Goal: Task Accomplishment & Management: Manage account settings

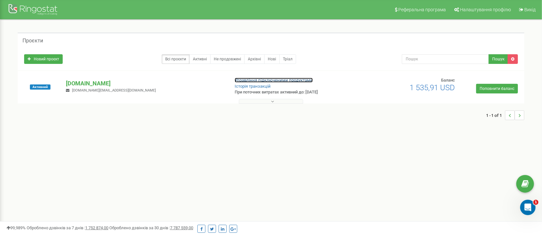
click at [242, 79] on link "Управління підключеними продуктами" at bounding box center [274, 80] width 78 height 5
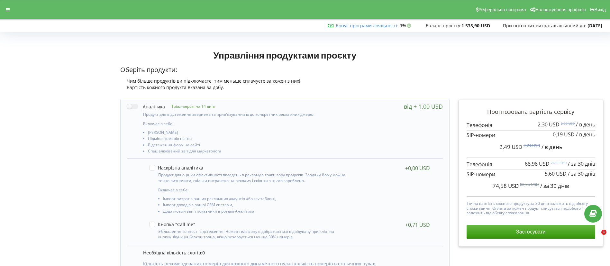
click at [8, 8] on icon at bounding box center [8, 9] width 4 height 5
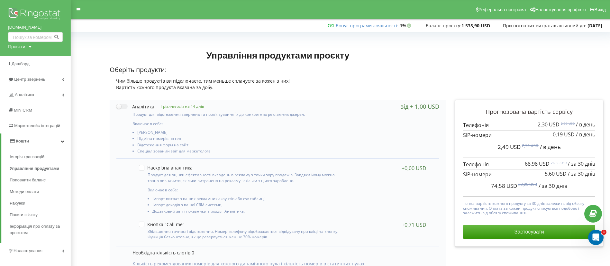
scroll to position [48, 0]
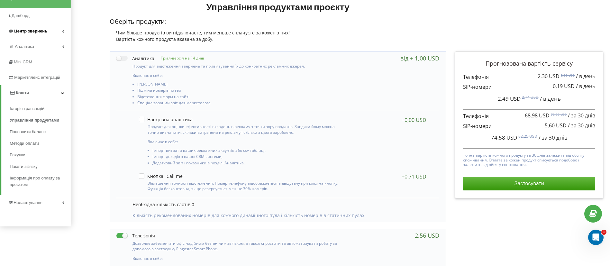
click at [30, 28] on span "Центр звернень" at bounding box center [27, 31] width 39 height 6
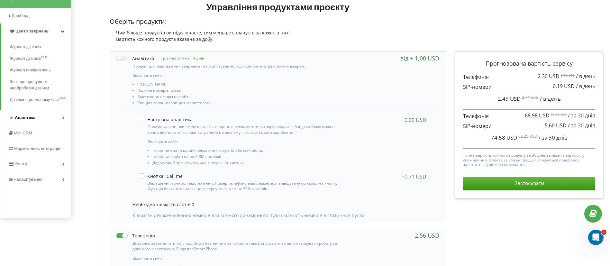
click at [21, 119] on span "Аналiтика" at bounding box center [25, 117] width 21 height 5
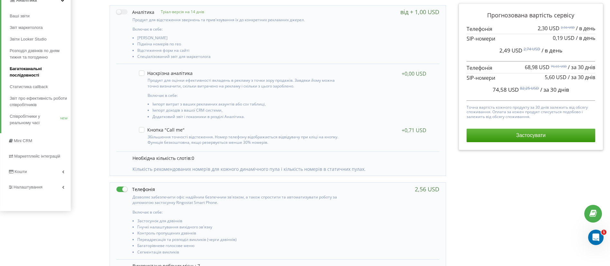
scroll to position [145, 0]
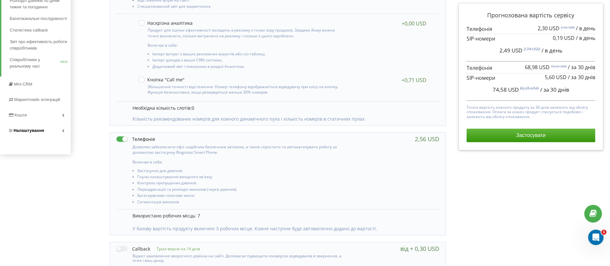
click at [26, 129] on span "Налаштування" at bounding box center [29, 130] width 31 height 5
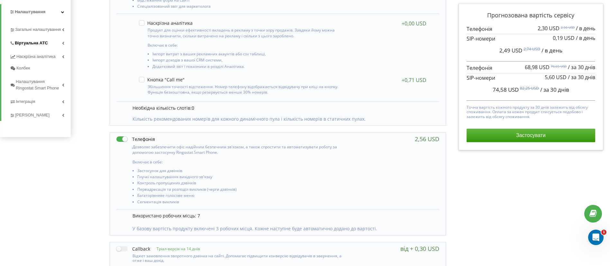
click at [29, 42] on span "Віртуальна АТС" at bounding box center [31, 43] width 33 height 6
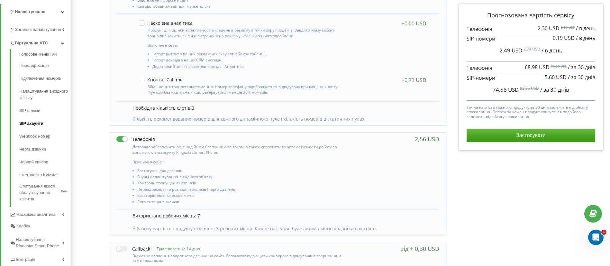
click at [34, 124] on link "SIP акаунти" at bounding box center [44, 123] width 51 height 13
